Goal: Task Accomplishment & Management: Manage account settings

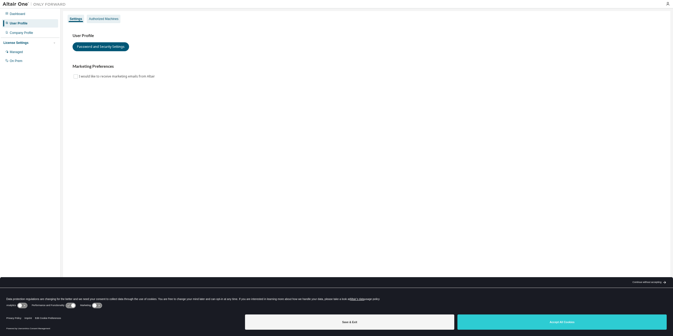
click at [100, 17] on div "Authorized Machines" at bounding box center [103, 19] width 29 height 4
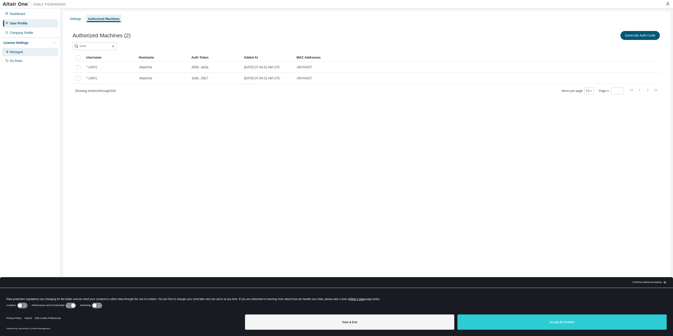
click at [25, 54] on div "Managed" at bounding box center [30, 52] width 56 height 8
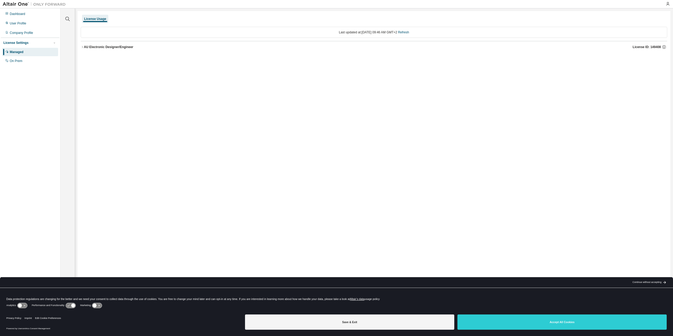
click at [83, 48] on icon "button" at bounding box center [82, 46] width 3 height 3
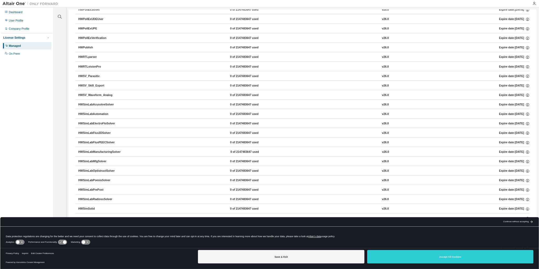
scroll to position [1157, 0]
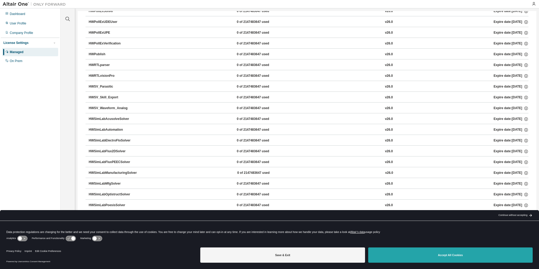
click at [418, 258] on button "Accept All Cookies" at bounding box center [450, 254] width 164 height 15
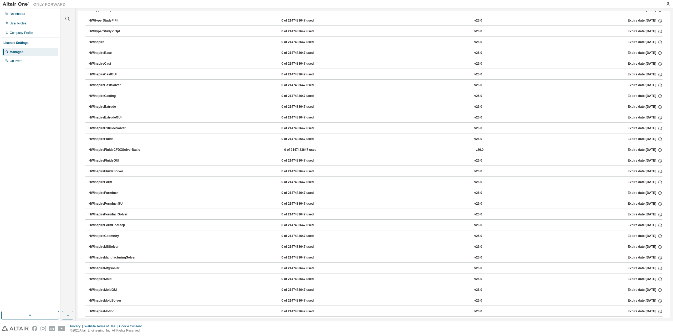
scroll to position [425, 0]
